Goal: Task Accomplishment & Management: Use online tool/utility

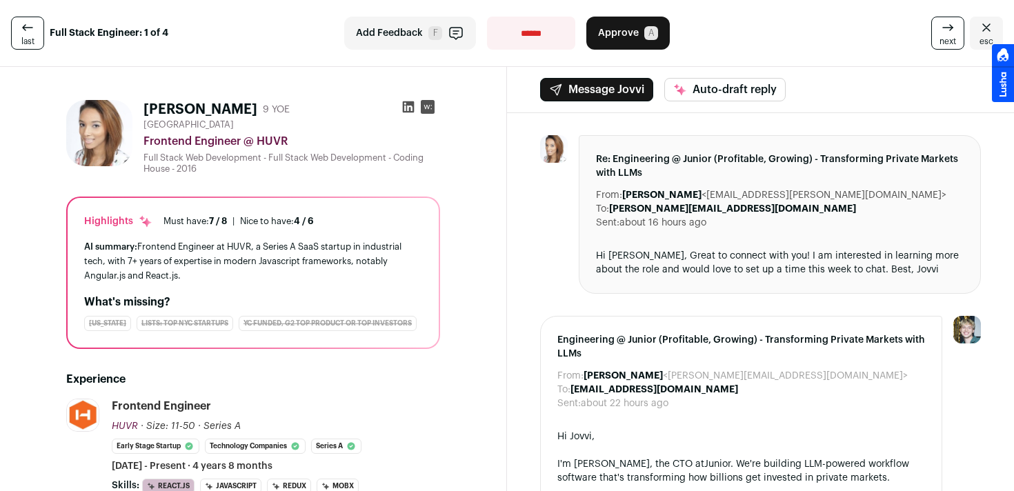
click at [405, 105] on icon at bounding box center [409, 107] width 12 height 12
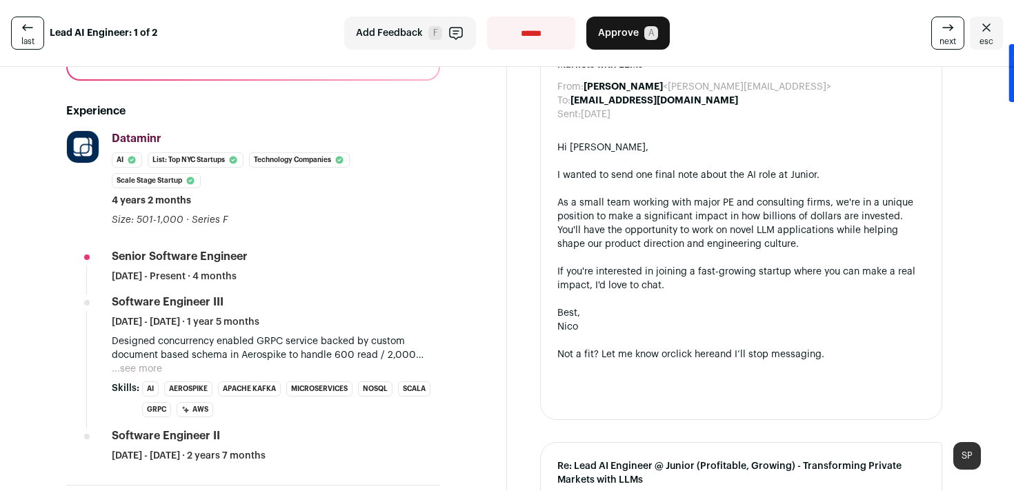
scroll to position [306, 0]
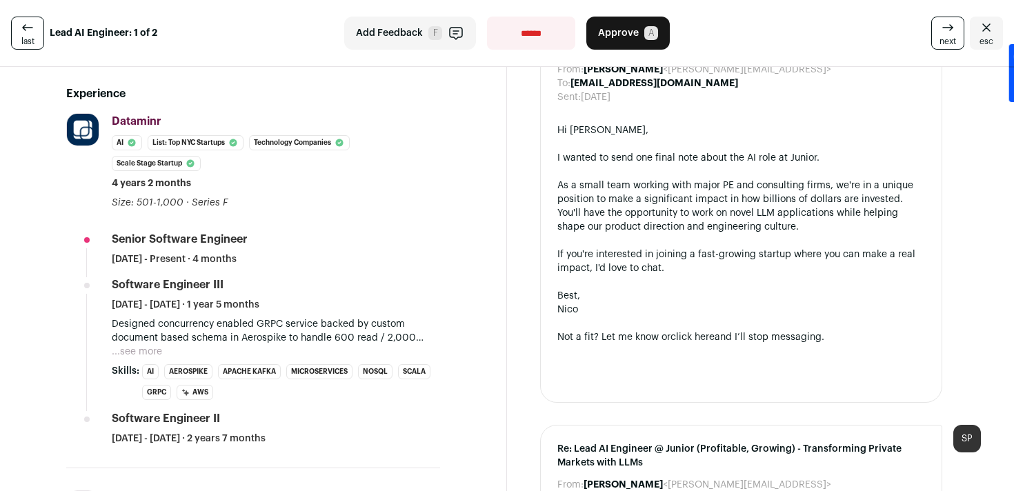
click at [138, 348] on button "...see more" at bounding box center [137, 352] width 50 height 14
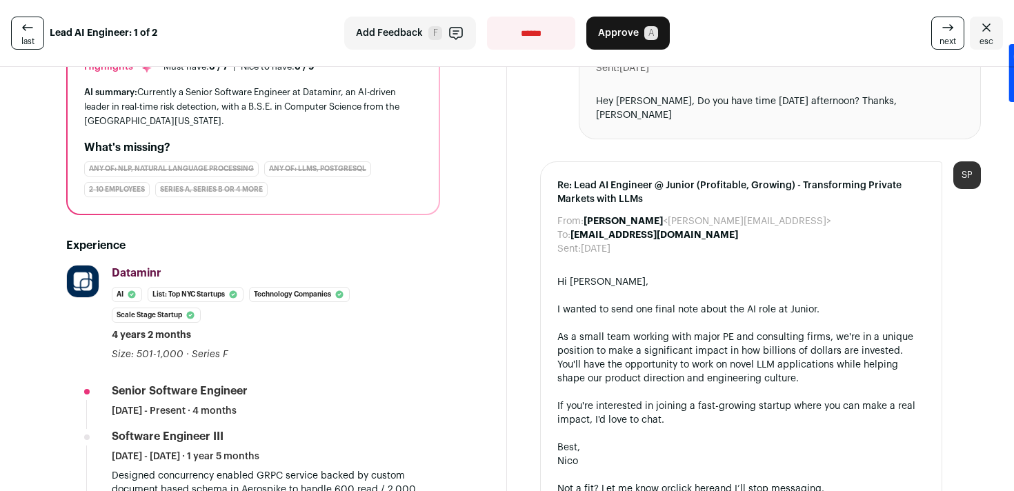
scroll to position [0, 0]
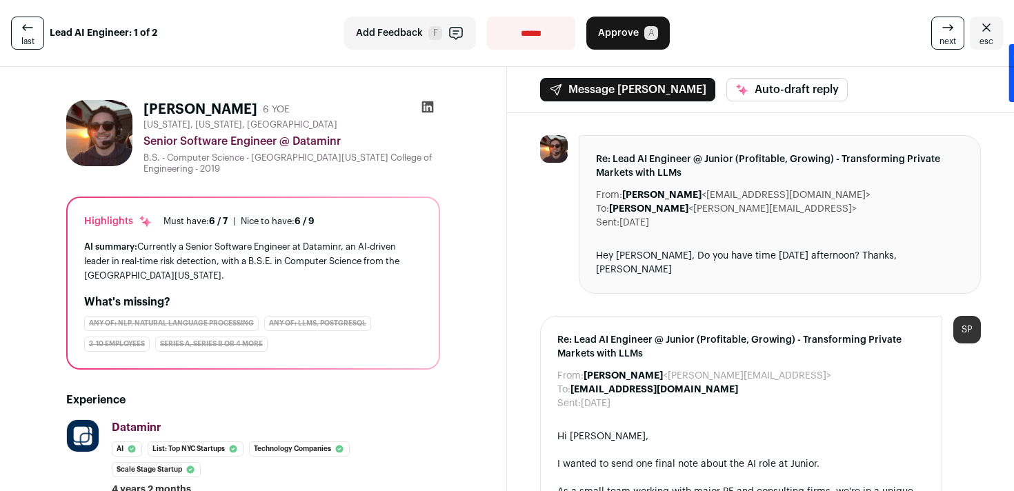
click at [427, 107] on icon at bounding box center [428, 107] width 14 height 14
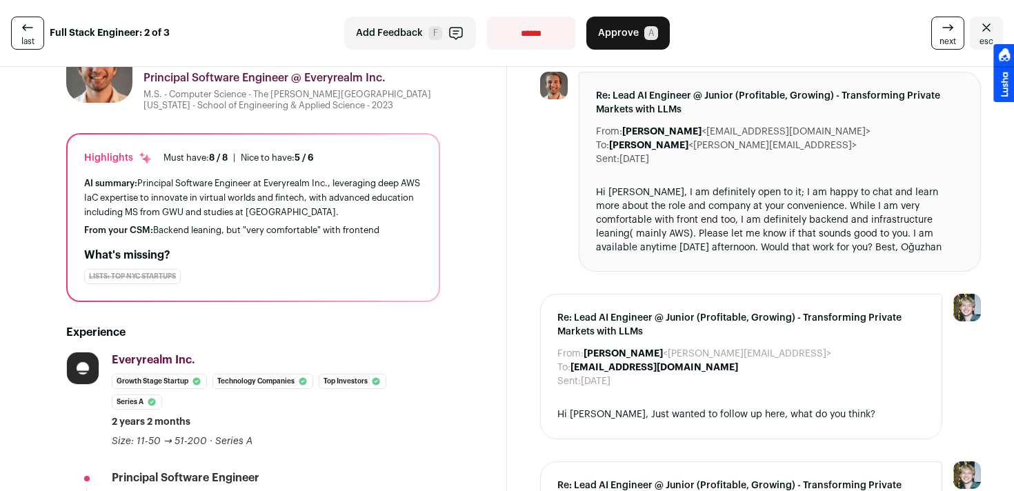
scroll to position [34, 0]
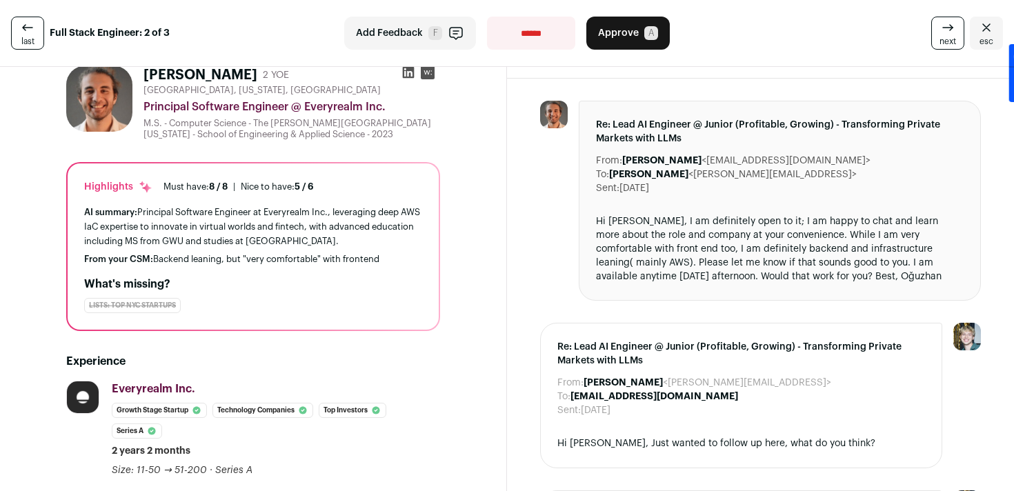
click at [406, 73] on icon at bounding box center [409, 73] width 12 height 12
click at [640, 26] on button "Approve A" at bounding box center [627, 33] width 83 height 33
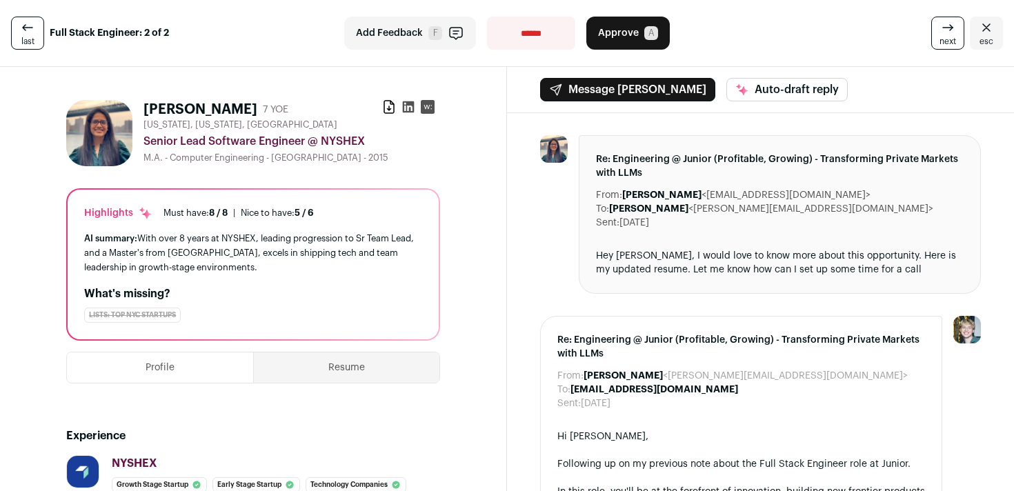
click at [613, 38] on span "Approve" at bounding box center [618, 33] width 41 height 14
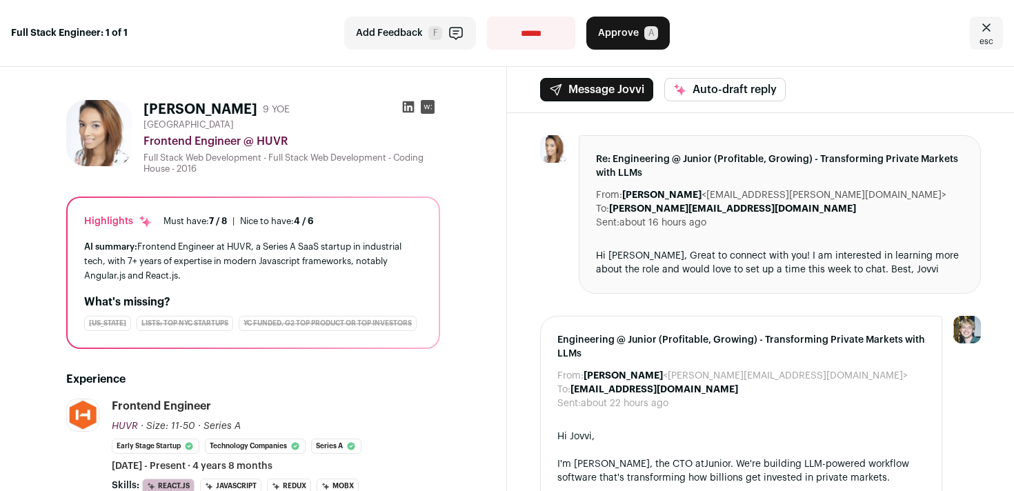
click at [622, 26] on button "Approve A" at bounding box center [627, 33] width 83 height 33
